Goal: Ask a question: Seek information or help from site administrators or community

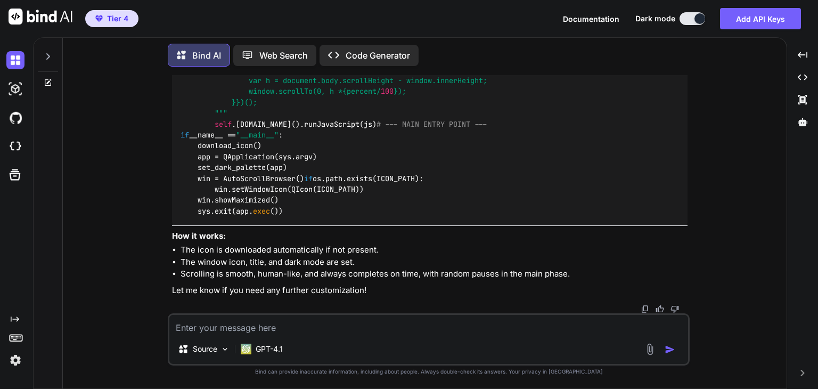
scroll to position [7911, 0]
type textarea "x"
click at [737, 133] on div "You The bar is light gray. Why not dark mode (ie. white text on black UI)? Bind…" at bounding box center [429, 231] width 716 height 313
click at [352, 340] on div "Source GPT-4.1" at bounding box center [428, 351] width 519 height 26
click at [336, 329] on textarea at bounding box center [428, 324] width 519 height 19
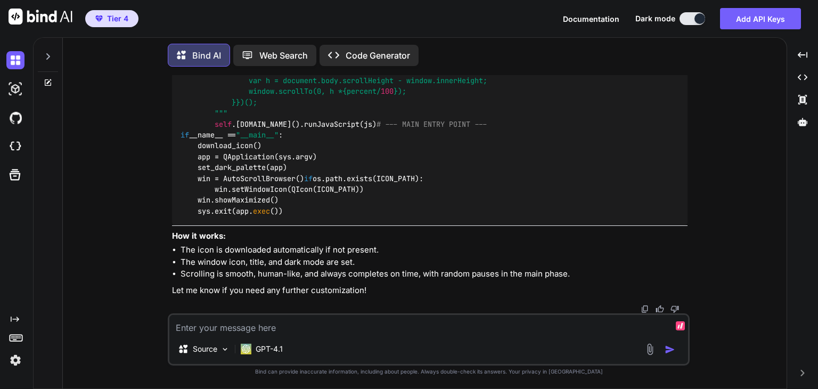
type textarea "I"
type textarea "x"
type textarea "It"
type textarea "x"
type textarea "It"
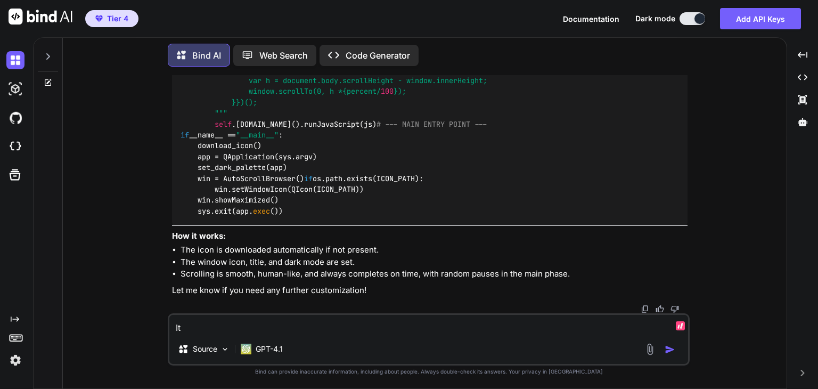
type textarea "x"
type textarea "It i"
type textarea "x"
type textarea "It it"
type textarea "x"
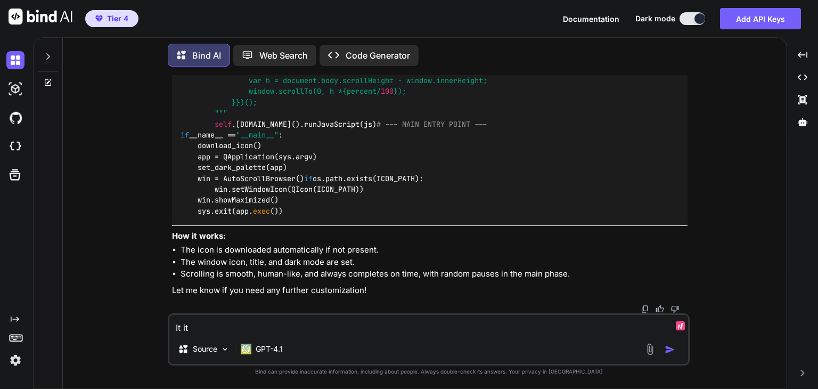
type textarea "It it"
type textarea "x"
type textarea "It it p"
type textarea "x"
type textarea "It it po"
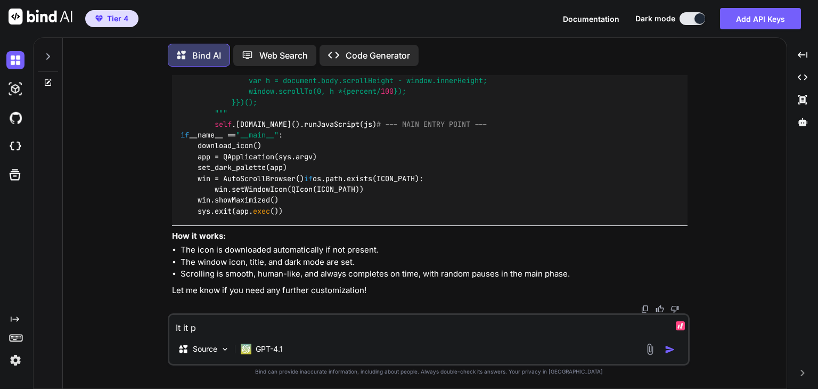
type textarea "x"
type textarea "It it pos"
type textarea "x"
type textarea "It it poss"
type textarea "x"
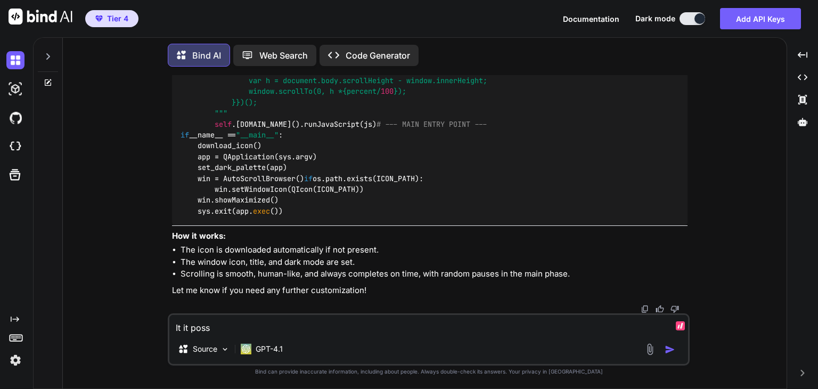
type textarea "It it possi"
type textarea "x"
type textarea "It it possib"
type textarea "x"
type textarea "It it possibl"
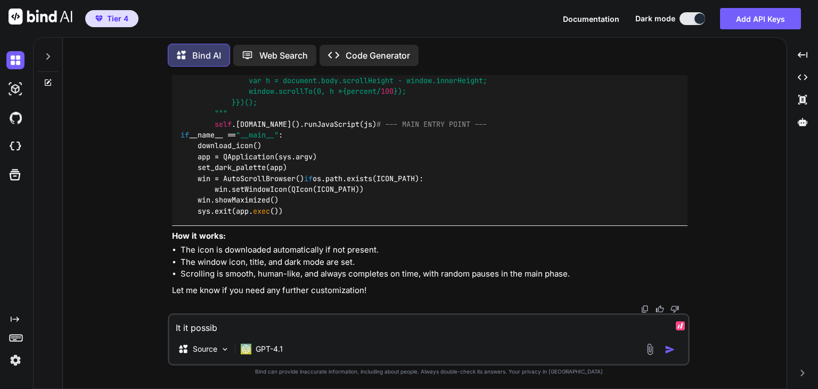
type textarea "x"
type textarea "It it possible"
type textarea "x"
type textarea "It it possible"
type textarea "x"
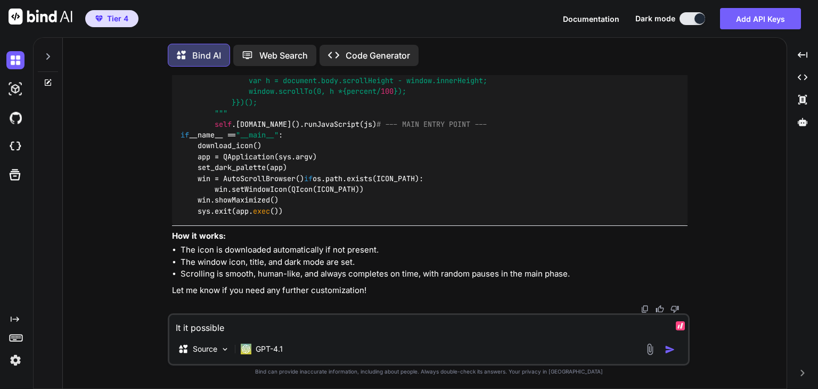
type textarea "It it possible t"
type textarea "x"
type textarea "It it possible to"
type textarea "x"
type textarea "It it possible to"
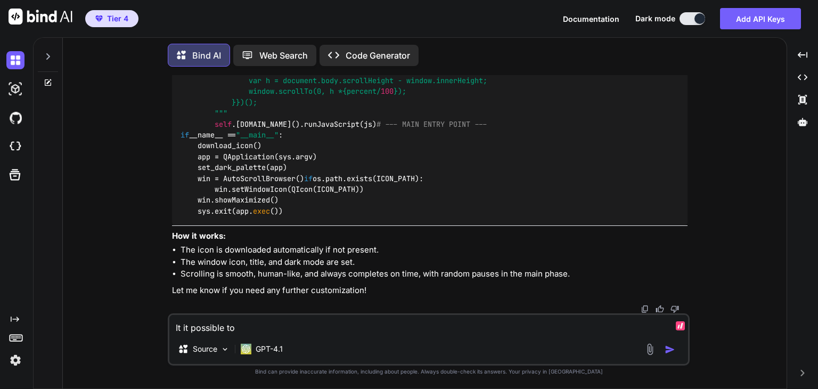
type textarea "x"
type textarea "It it possible to b"
type textarea "x"
type textarea "It it possible to bu"
type textarea "x"
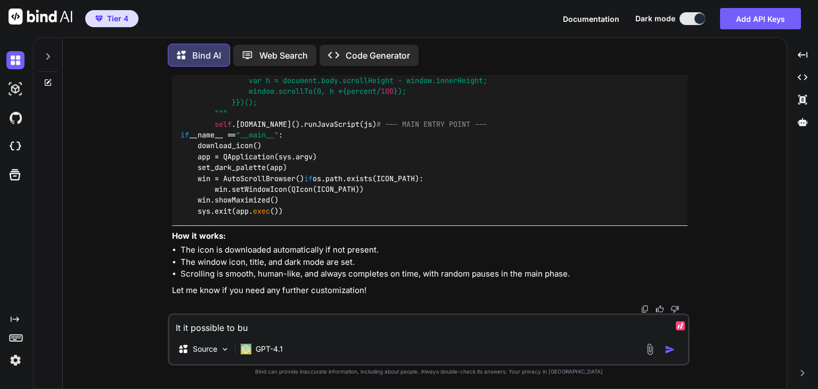
type textarea "It it possible to [PERSON_NAME]"
type textarea "x"
type textarea "It it possible to buil"
type textarea "x"
type textarea "It it possible to build"
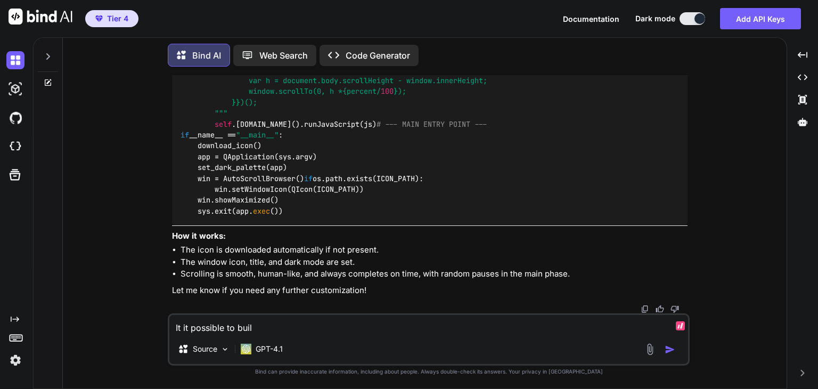
type textarea "x"
type textarea "It it possible to build"
type textarea "x"
type textarea "It it possible to build t"
type textarea "x"
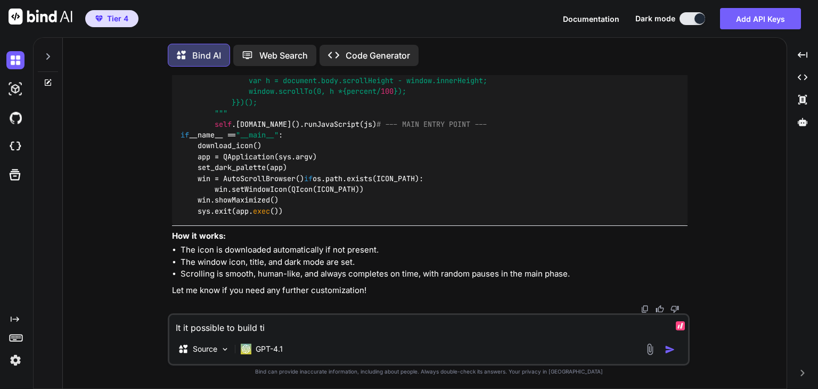
type textarea "It it possible to build tih"
type textarea "x"
type textarea "It it possible to build tihs"
type textarea "x"
type textarea "It it possible to build tihs"
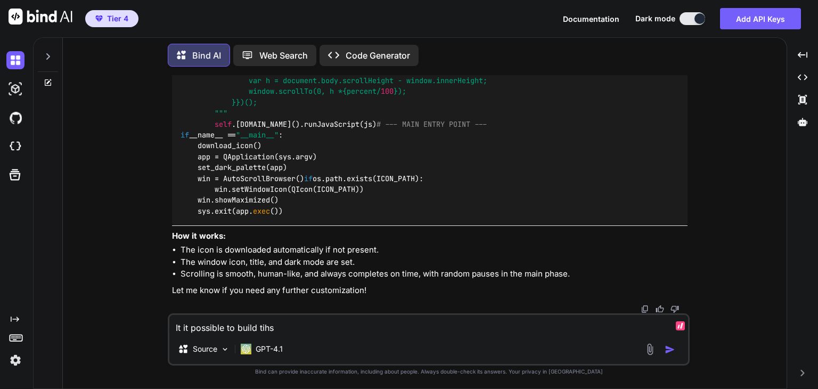
type textarea "x"
type textarea "It it possible to build tihs i"
type textarea "x"
type textarea "It it possible to build tihs in"
type textarea "x"
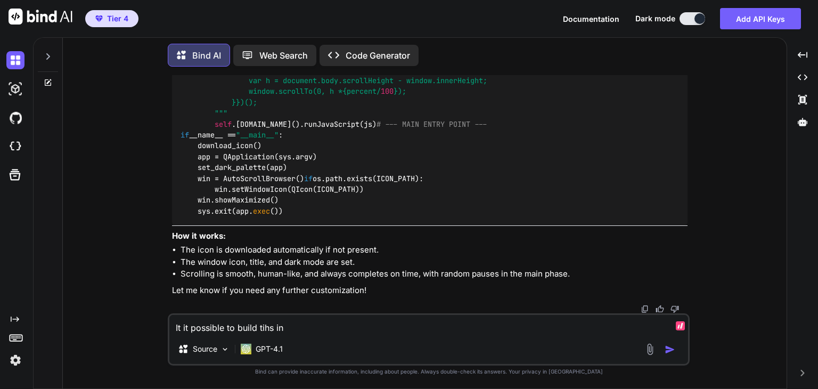
type textarea "It it possible to build tihs int"
type textarea "x"
type textarea "It it possible to build tihs into"
type textarea "x"
type textarea "It it possible to build tihs into"
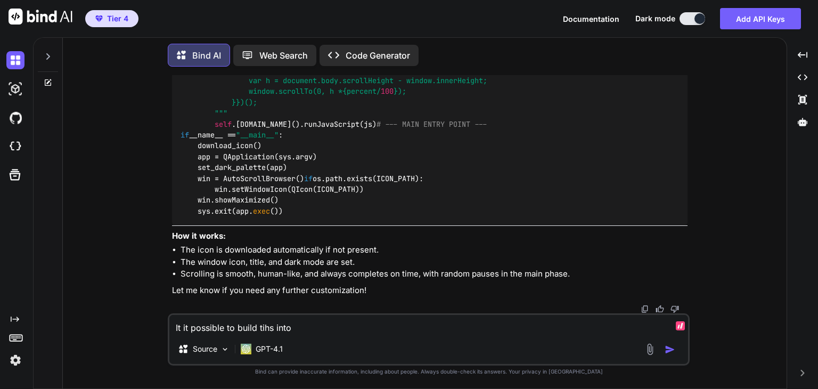
type textarea "x"
type textarea "It it possible to build tihs into t"
type textarea "x"
type textarea "It it possible to build tihs into th"
type textarea "x"
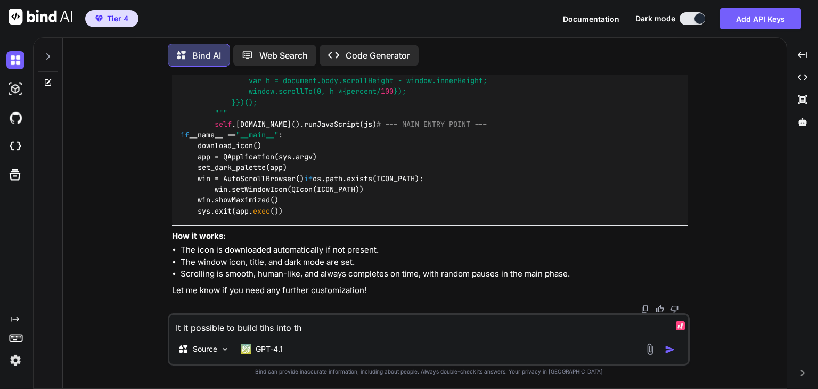
type textarea "It it possible to build tihs into t"
type textarea "x"
type textarea "It it possible to build tihs into"
type textarea "x"
type textarea "It it possible to build tihs into"
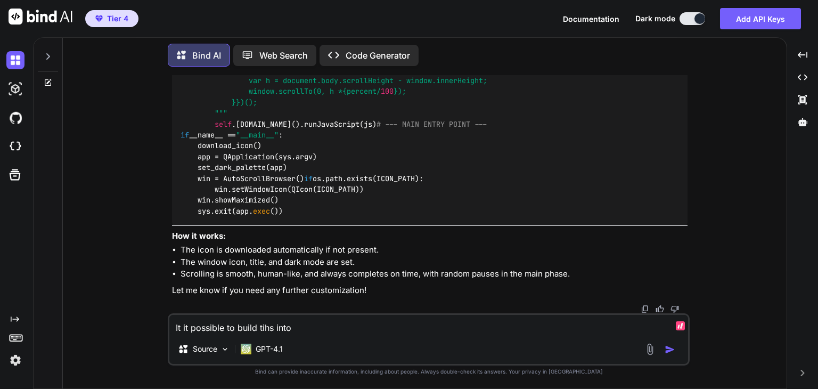
type textarea "x"
type textarea "It it possible to build tihs int"
type textarea "x"
type textarea "It it possible to build tihs in"
type textarea "x"
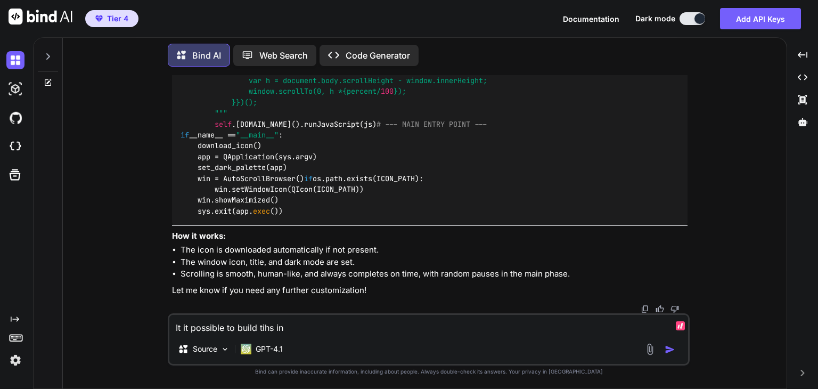
type textarea "It it possible to build tihs i"
type textarea "x"
type textarea "It it possible to build tihs"
type textarea "x"
type textarea "It it possible to build tihs"
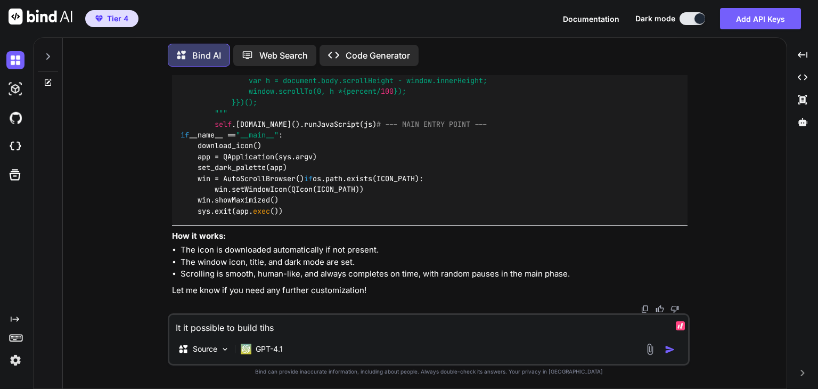
type textarea "x"
type textarea "It it possible to build tih"
type textarea "x"
type textarea "It it possible to build ti"
type textarea "x"
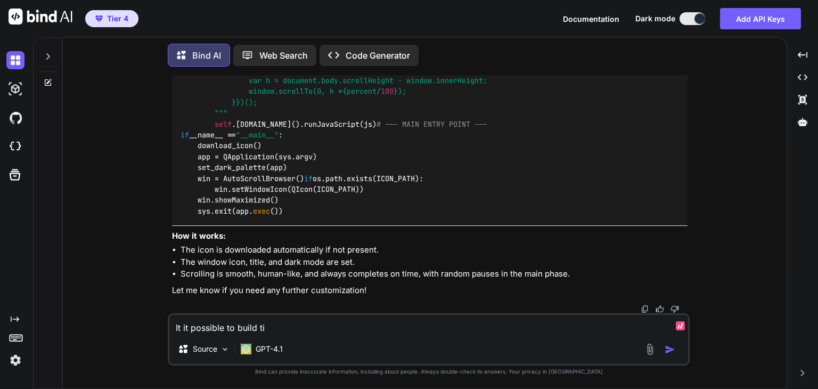
type textarea "It it possible to build t"
type textarea "x"
type textarea "It it possible to build th"
type textarea "x"
type textarea "It it possible to build thi"
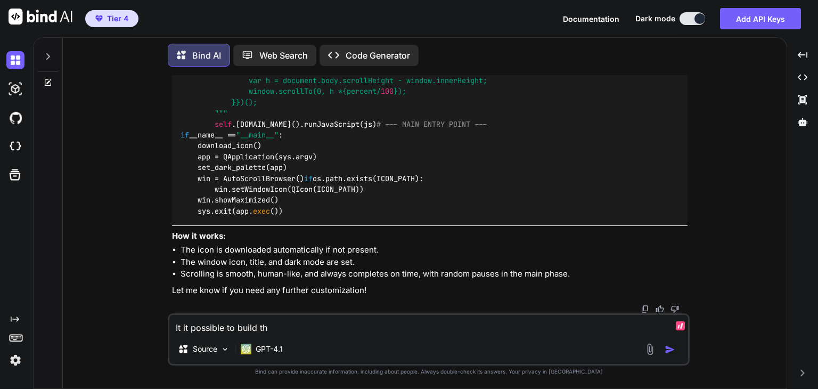
type textarea "x"
type textarea "It it possible to build this"
type textarea "x"
type textarea "It it possible to build this"
type textarea "x"
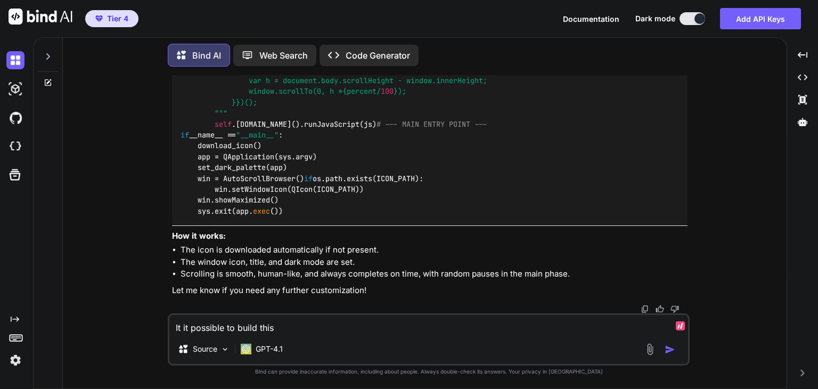
type textarea "It it possible to build this i"
type textarea "x"
type textarea "It it possible to build this in"
type textarea "x"
type textarea "It it possible to build this int"
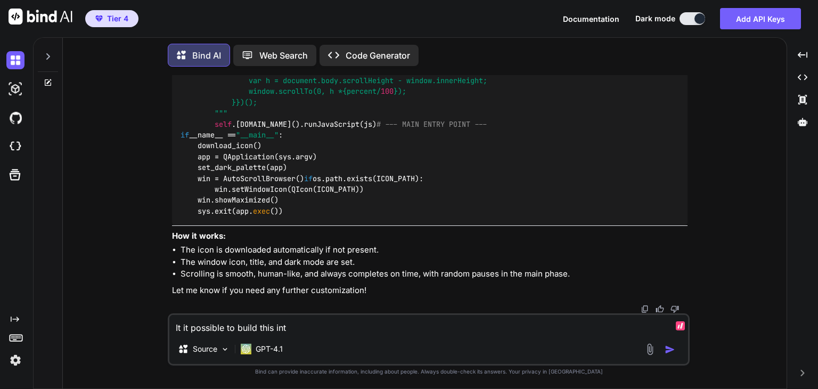
type textarea "x"
type textarea "It it possible to build this into"
type textarea "x"
type textarea "It it possible to build this into"
type textarea "x"
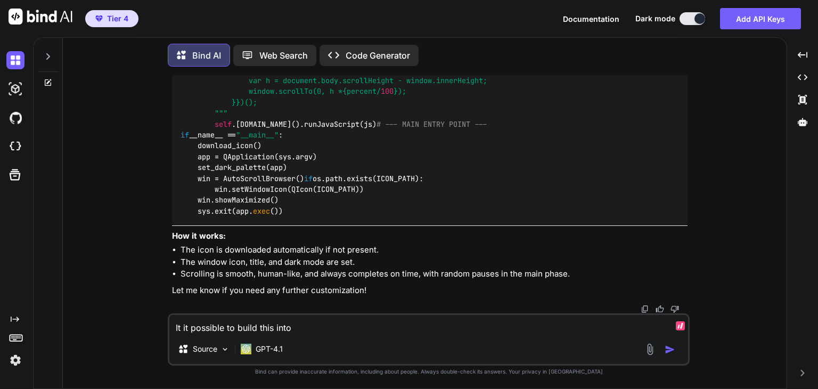
type textarea "It it possible to build this into t"
type textarea "x"
type textarea "It it possible to build this into th"
type textarea "x"
type textarea "It it possible to build this into the"
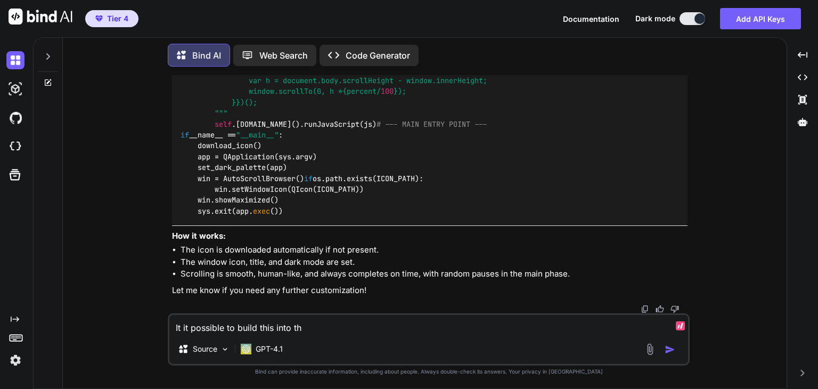
type textarea "x"
type textarea "It it possible to build this into the"
type textarea "x"
type textarea "It it possible to build this into the s"
type textarea "x"
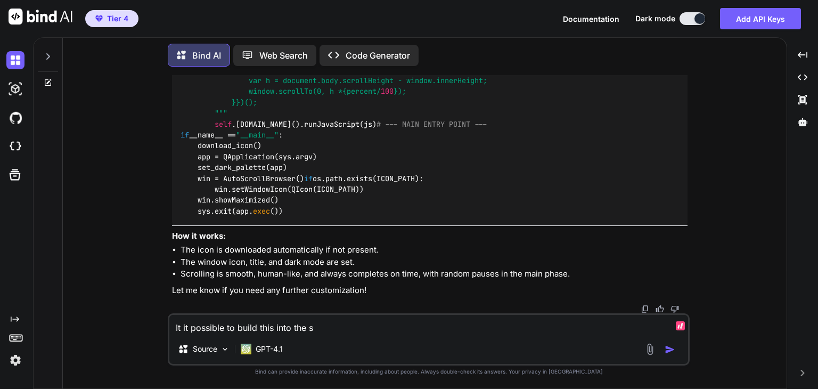
type textarea "It it possible to build this into the sa"
type textarea "x"
type textarea "It it possible to build this into the [PERSON_NAME]"
type textarea "x"
type textarea "It it possible to build this into the same"
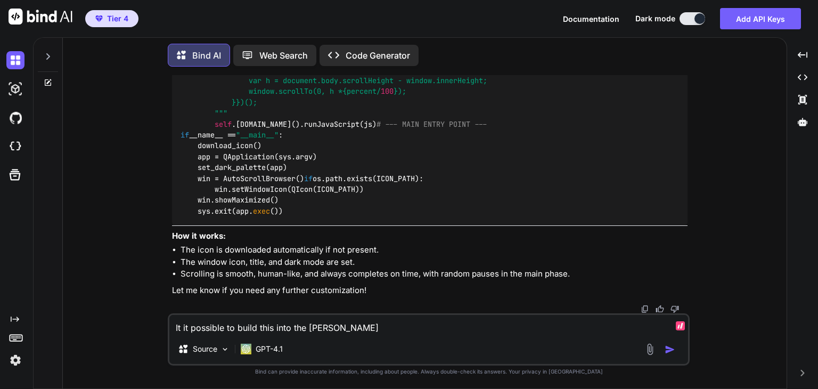
type textarea "x"
type textarea "It it possible to build this into the same"
type textarea "x"
type textarea "It it possible to build this into the same a"
type textarea "x"
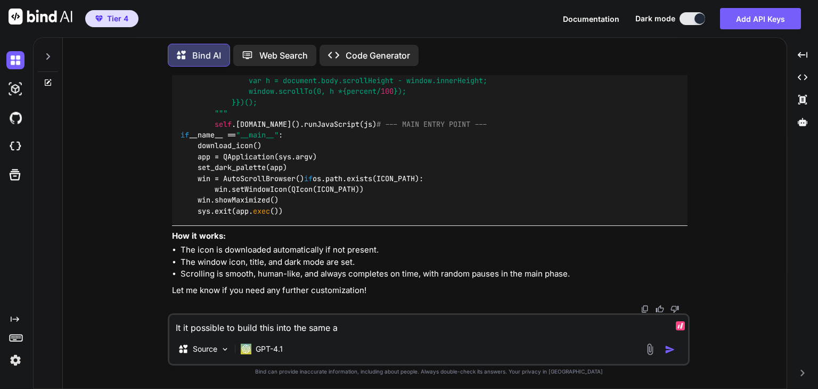
type textarea "It it possible to build this into the same ap"
type textarea "x"
type textarea "It it possible to build this into the same app"
type textarea "x"
type textarea "It it possible to build this into the same app,"
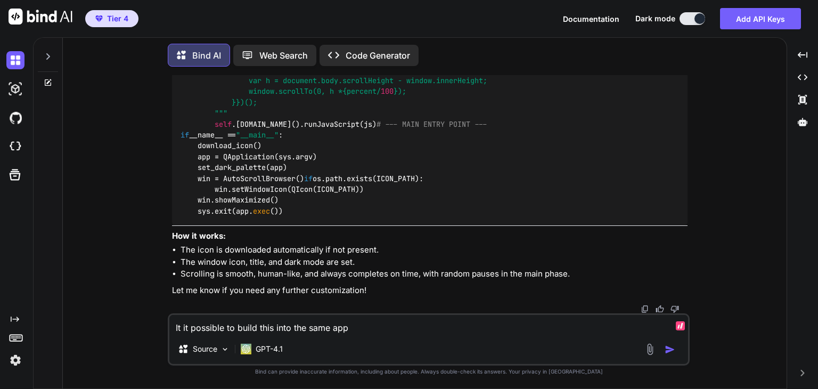
type textarea "x"
type textarea "It it possible to build this into the same app,"
type textarea "x"
type textarea "It it possible to build this into the same app, a"
type textarea "x"
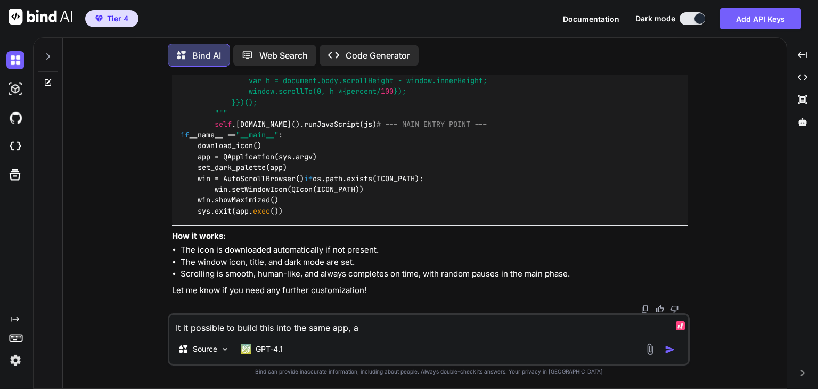
type textarea "It it possible to build this into the same app, an"
type textarea "x"
type textarea "It it possible to build this into the same app, and"
type textarea "x"
type textarea "It it possible to build this into the same app, and"
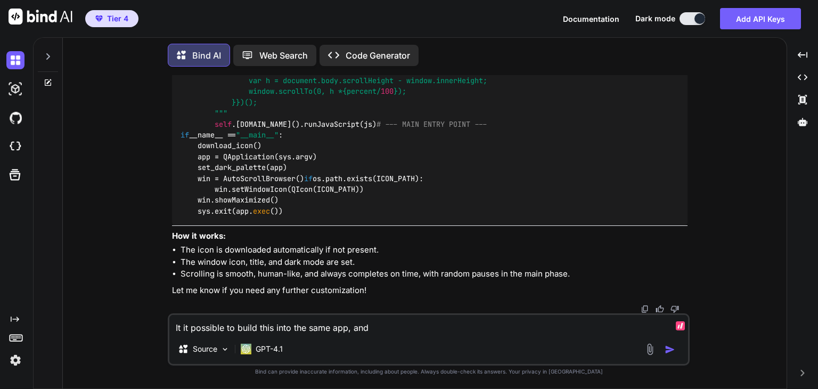
type textarea "x"
type textarea "It it possible to build this into the same app, and h"
type textarea "x"
type textarea "It it possible to build this into the same app, and ha"
type textarea "x"
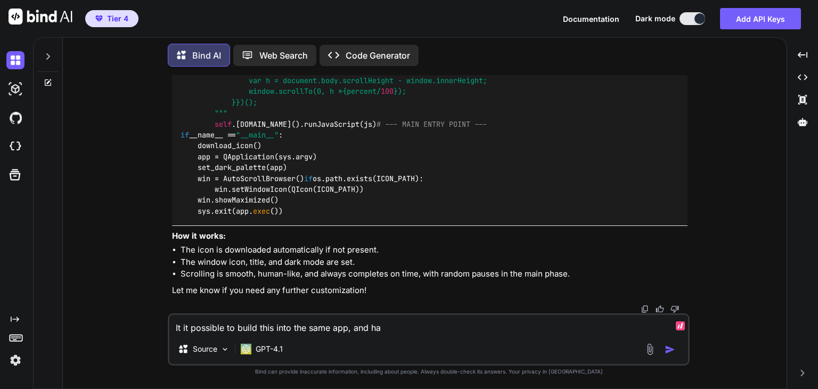
type textarea "It it possible to build this into the same app, and hav"
type textarea "x"
type textarea "It it possible to build this into the same app, and have"
type textarea "x"
type textarea "It it possible to build this into the same app, and have"
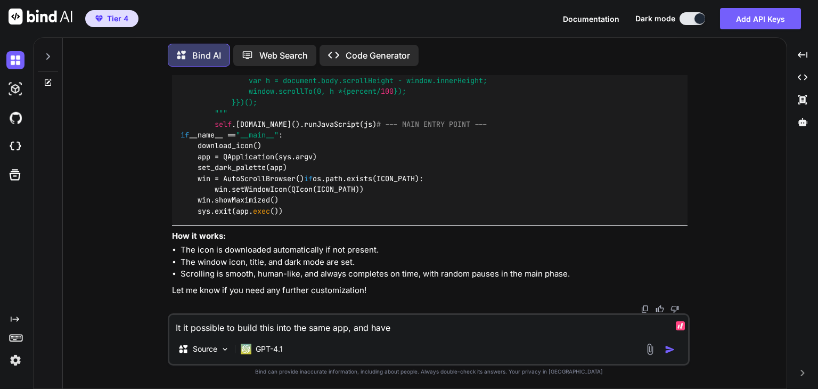
type textarea "x"
type textarea "It it possible to build this into the same app, and have i"
type textarea "x"
type textarea "It it possible to build this into the same app, and have it"
type textarea "x"
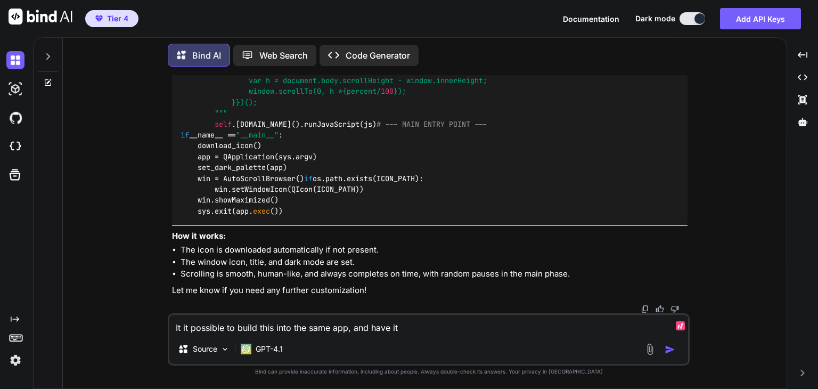
type textarea "It it possible to build this into the same app, and have it"
type textarea "x"
type textarea "It it possible to build this into the same app, and have it o"
type textarea "x"
type textarea "It it possible to build this into the same app, and have it ov"
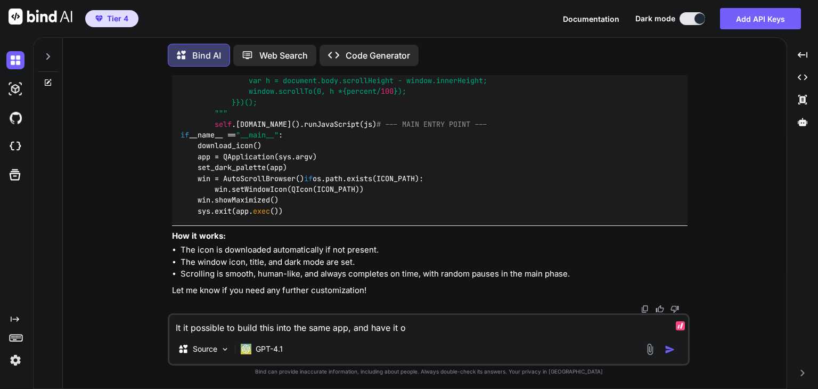
type textarea "x"
type textarea "It it possible to build this into the same app, and have it ove"
type textarea "x"
type textarea "It it possible to build this into the same app, and have it over"
type textarea "x"
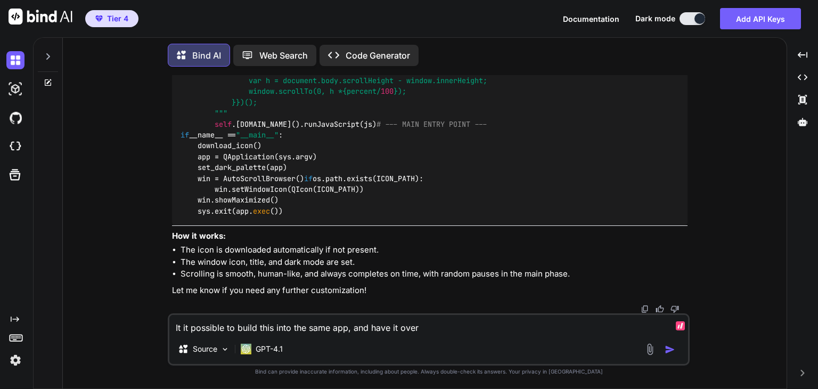
type textarea "It it possible to build this into the same app, and have it overl"
type textarea "x"
type textarea "It it possible to build this into the same app, and have it [PERSON_NAME]"
type textarea "x"
type textarea "It it possible to build this into the same app, and have it overlay"
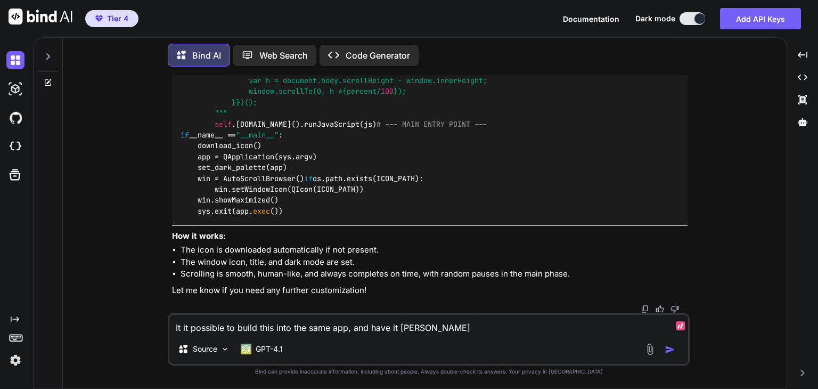
type textarea "x"
type textarea "It it possible to build this into the same app, and have it overlay"
type textarea "x"
type textarea "It it possible to build this into the same app, and have it overlay t"
type textarea "x"
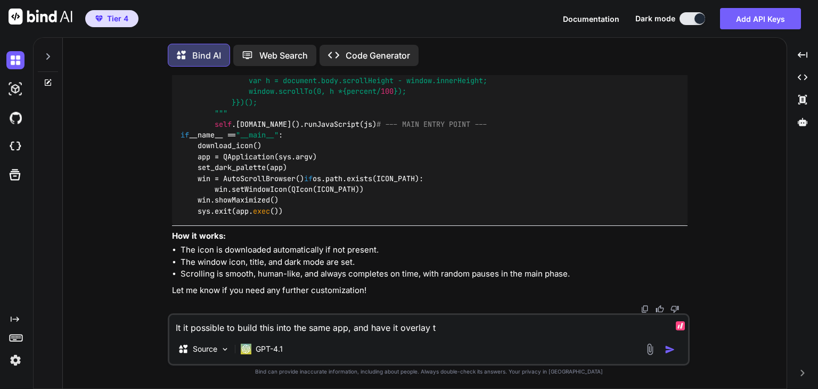
type textarea "It it possible to build this into the same app, and have it overlay th"
type textarea "x"
type textarea "It it possible to build this into the same app, and have it overlay the"
type textarea "x"
type textarea "It it possible to build this into the same app, and have it overlay the w"
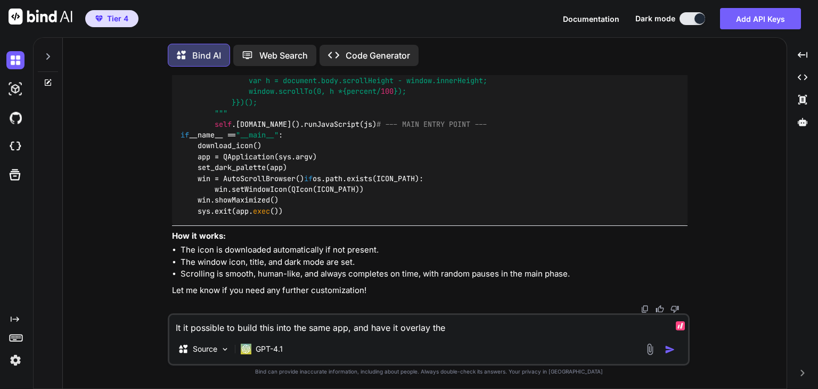
type textarea "x"
type textarea "It it possible to build this into the same app, and have it overlay the we"
type textarea "x"
type textarea "It it possible to build this into the same app, and have it overlay the web"
type textarea "x"
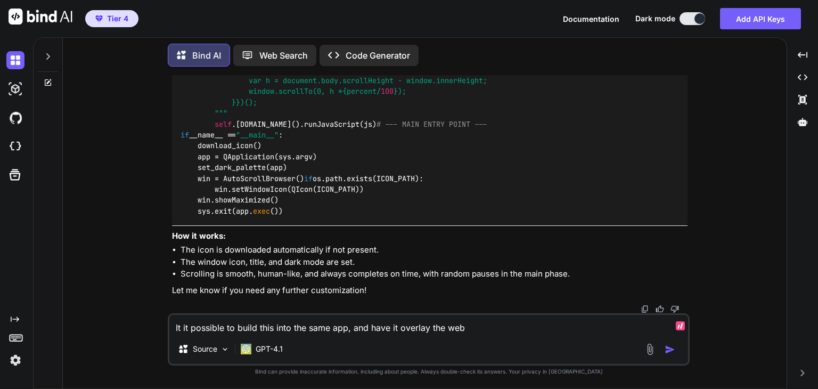
type textarea "It it possible to build this into the same app, and have it overlay the webs"
type textarea "x"
type textarea "It it possible to build this into the same app, and have it overlay the websi"
type textarea "x"
type textarea "It it possible to build this into the same app, and have it overlay the websit"
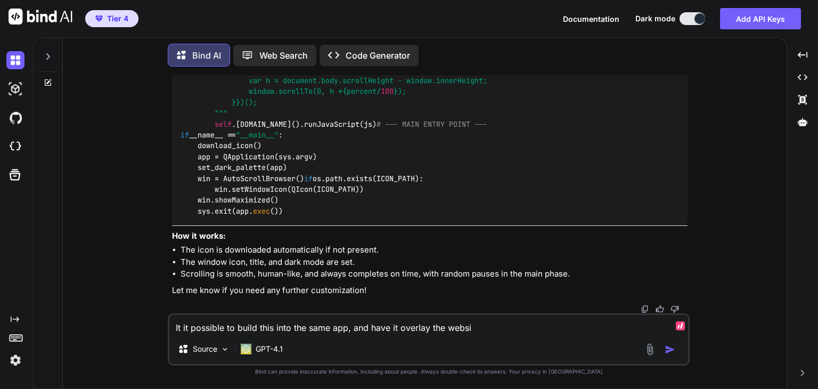
type textarea "x"
type textarea "It it possible to build this into the same app, and have it overlay the website"
type textarea "x"
type textarea "It it possible to build this into the same app, and have it overlay the website?"
paste textarea "import sys import time import cv2 from PyQt6.QtWidgets import QApplication, QWi…"
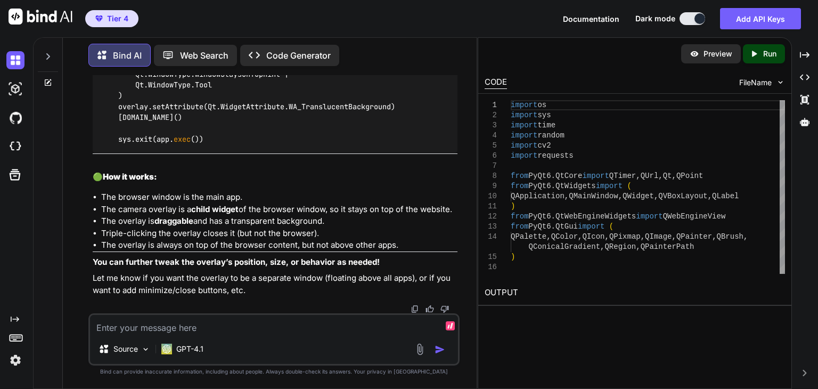
scroll to position [11600, 0]
click at [311, 331] on textarea at bounding box center [274, 324] width 368 height 19
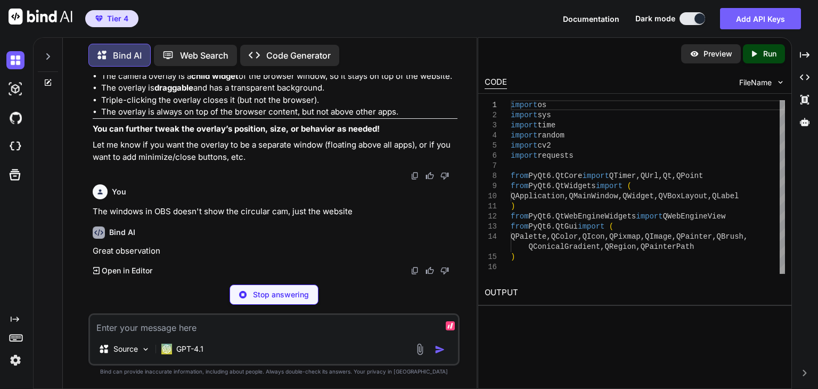
scroll to position [15781, 0]
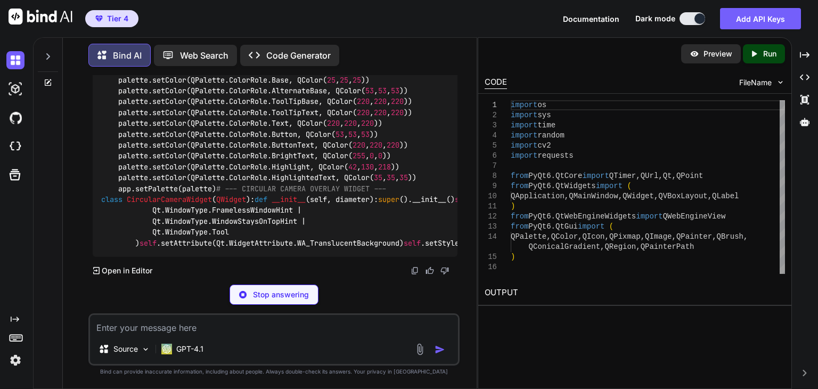
scroll to position [16142, 0]
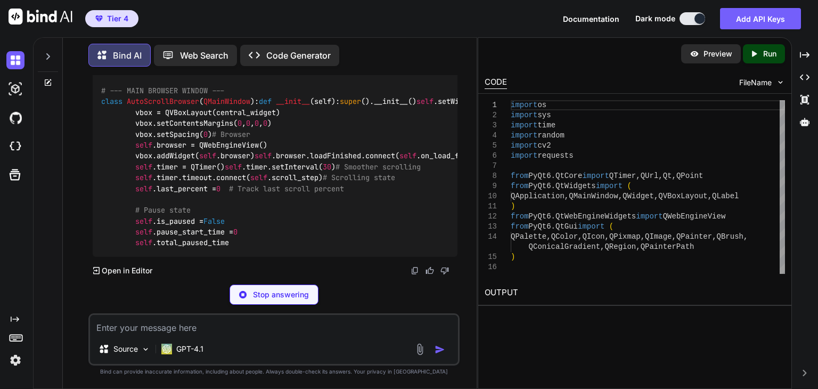
click at [283, 335] on div "Source GPT-4.1" at bounding box center [273, 339] width 371 height 52
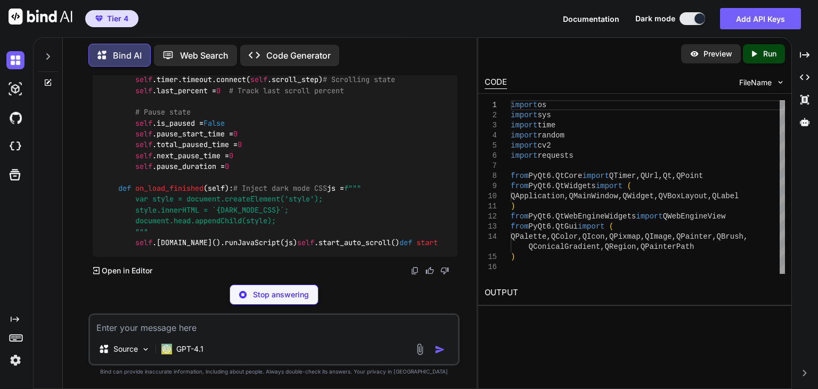
click at [270, 329] on textarea at bounding box center [274, 324] width 368 height 19
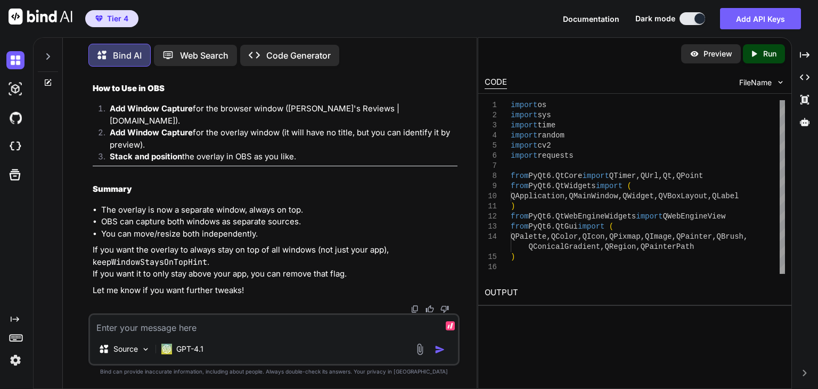
scroll to position [16280, 0]
drag, startPoint x: 79, startPoint y: 282, endPoint x: 302, endPoint y: 303, distance: 224.3
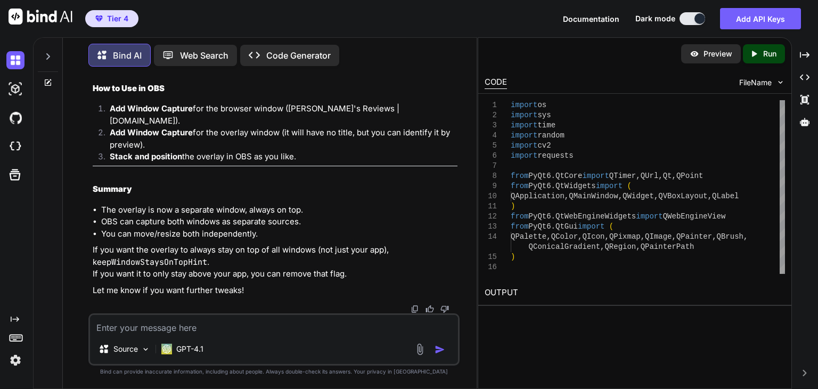
click at [79, 282] on div "You The bar is light gray. Why not dark mode (ie. white text on black UI)? Bind…" at bounding box center [273, 231] width 405 height 313
